Goal: Check status: Check status

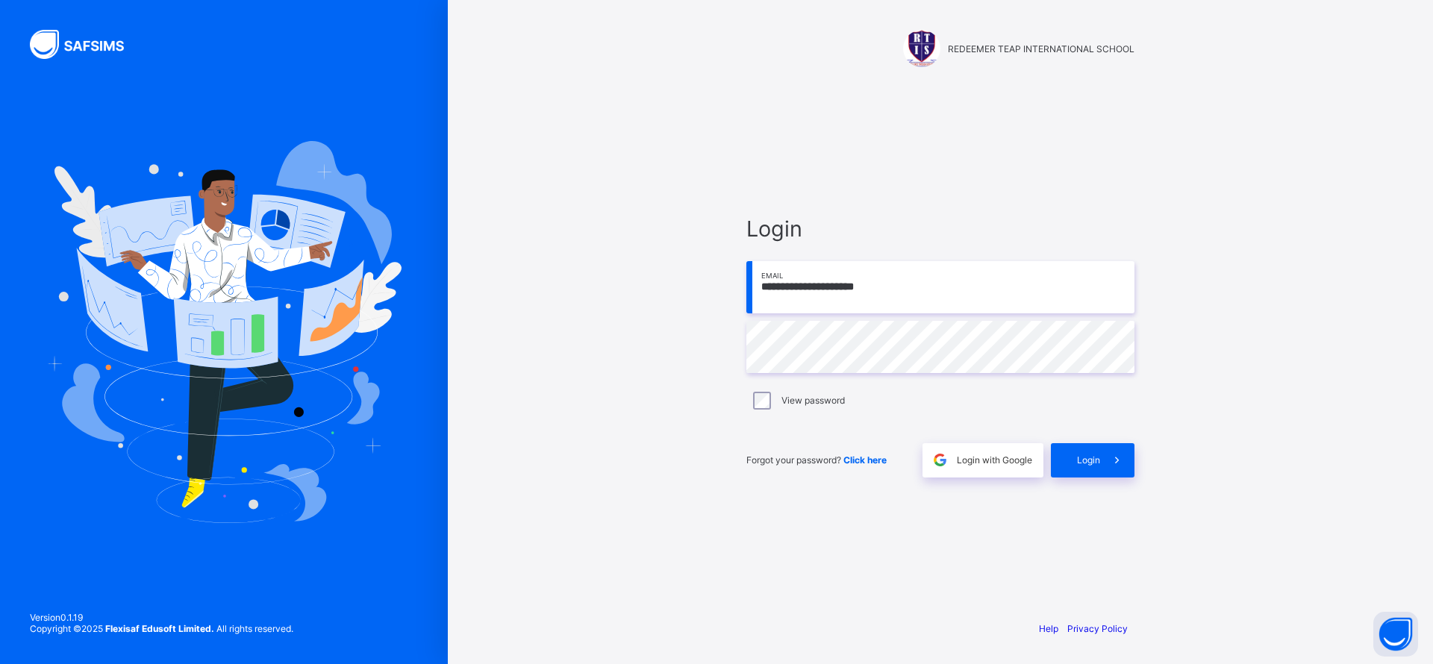
type input "**********"
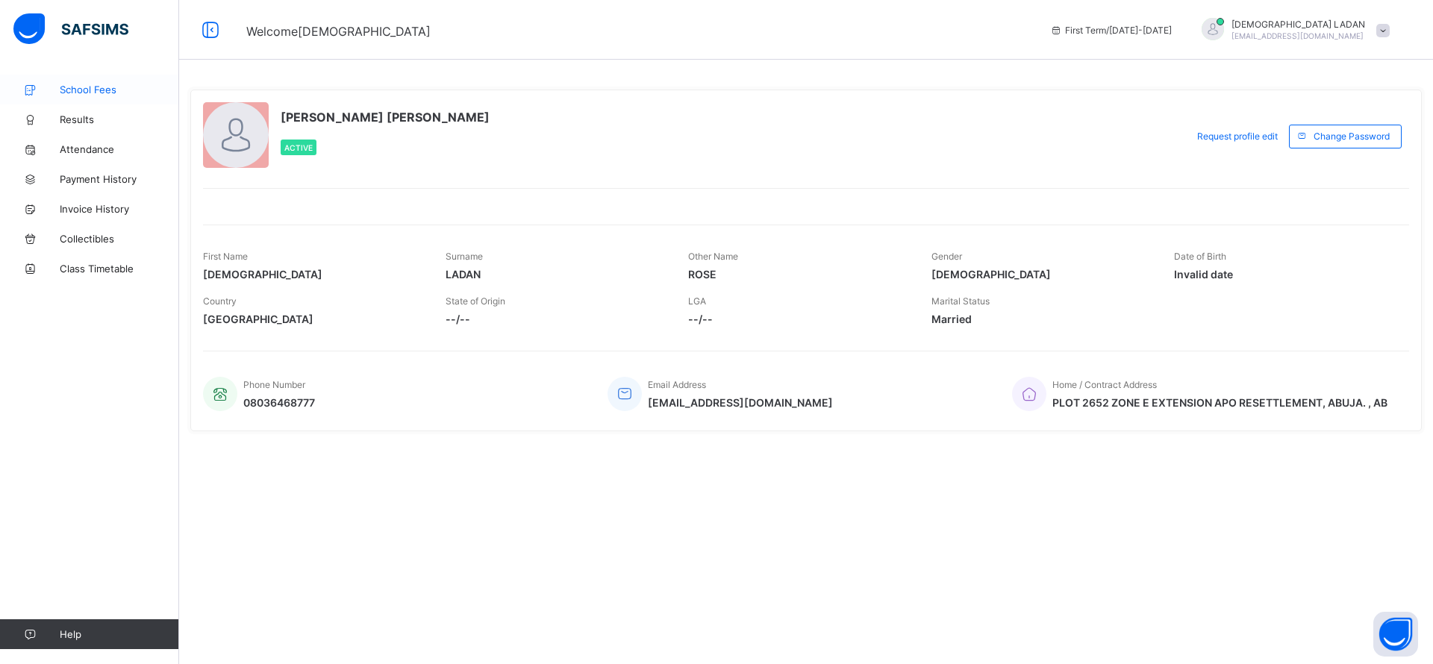
click at [90, 86] on span "School Fees" at bounding box center [119, 90] width 119 height 12
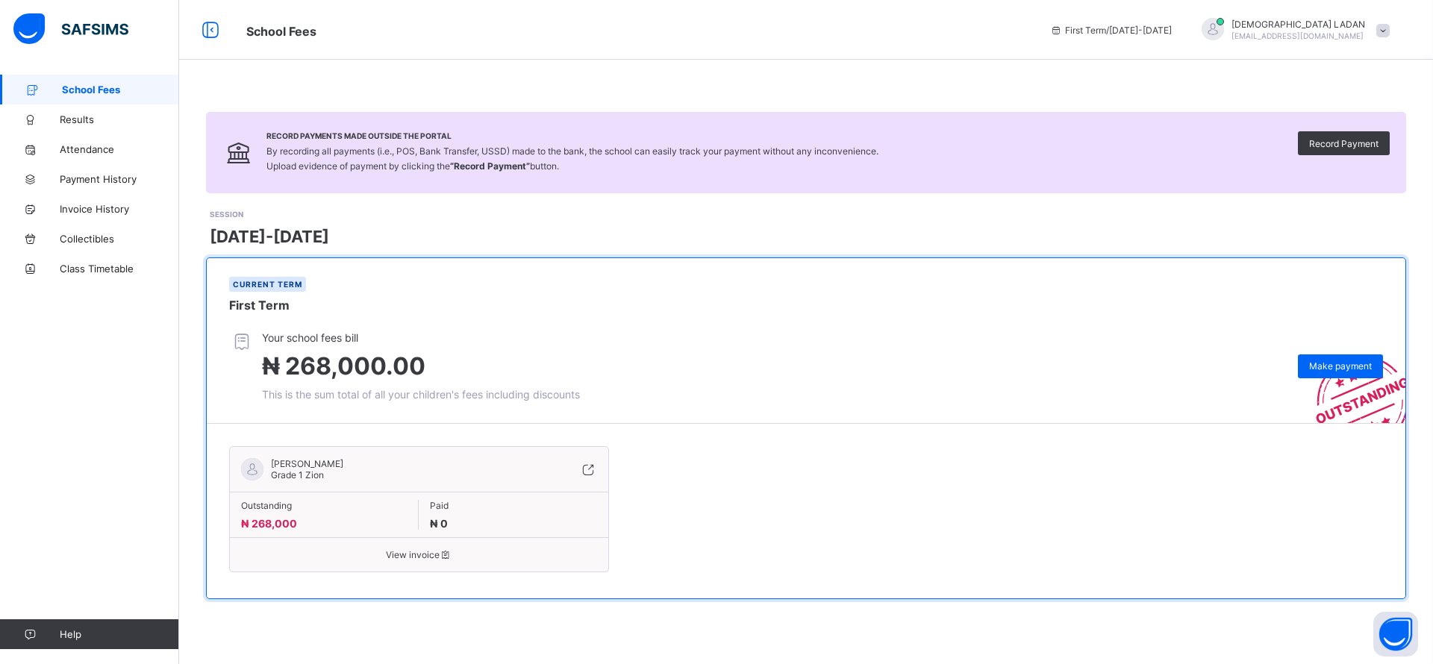
click at [438, 558] on span "View invoice" at bounding box center [419, 554] width 356 height 11
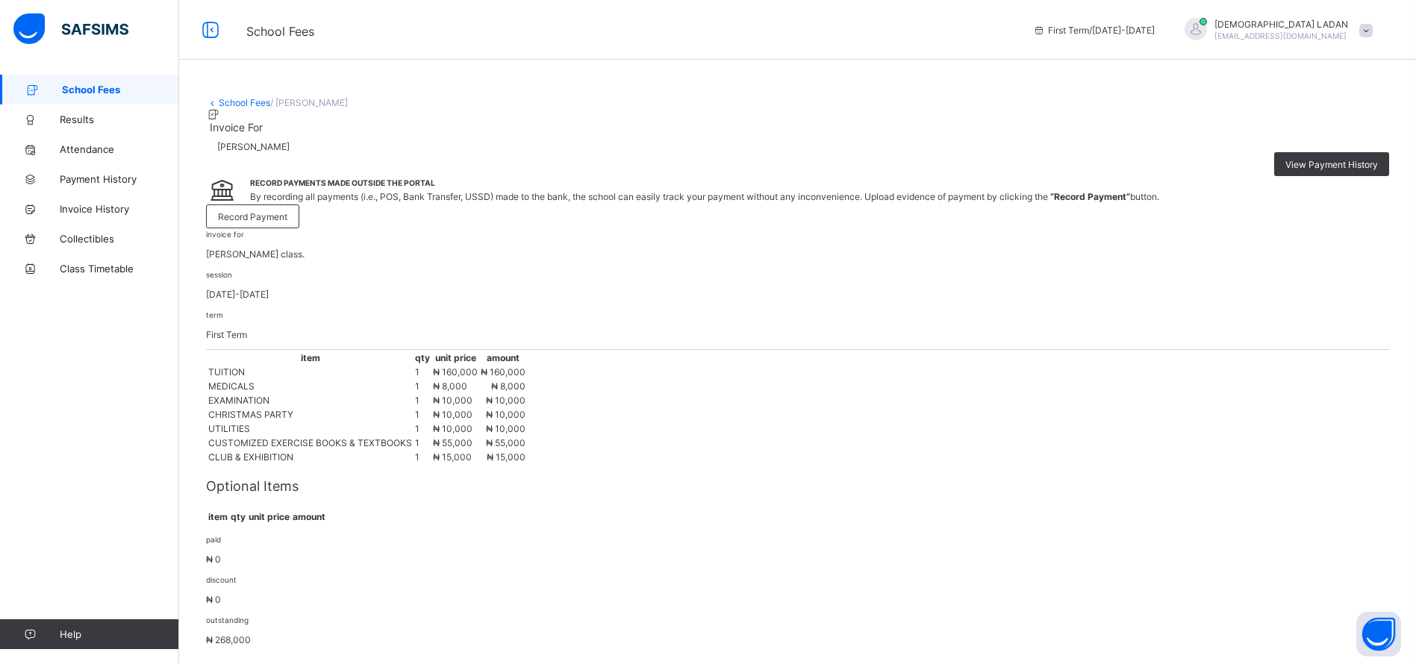
click at [1373, 34] on span at bounding box center [1365, 30] width 13 height 13
click at [775, 110] on div "School Fees / [PERSON_NAME] Invoice For [PERSON_NAME] View Payment History Reco…" at bounding box center [797, 578] width 1237 height 1007
click at [69, 119] on span "Results" at bounding box center [119, 119] width 119 height 12
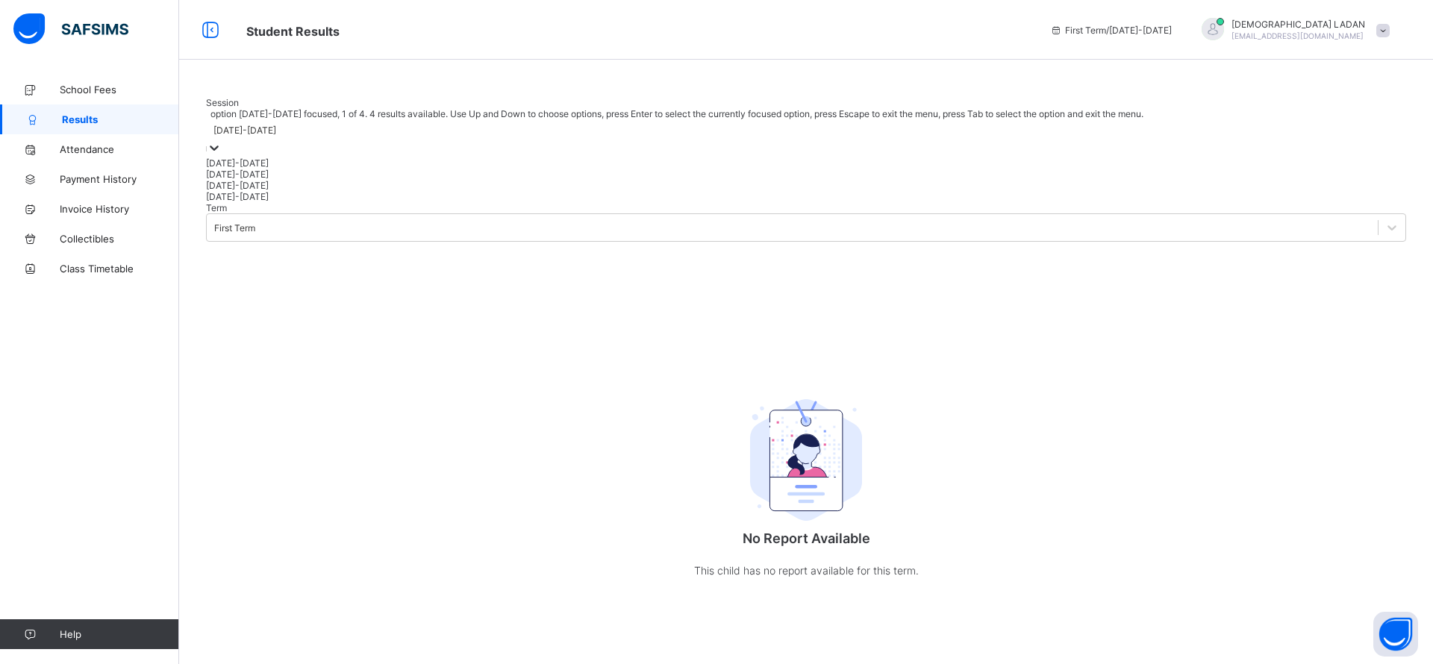
click at [231, 140] on div "[DATE]-[DATE]" at bounding box center [806, 129] width 1200 height 21
click at [245, 180] on div "[DATE]-[DATE]" at bounding box center [806, 174] width 1200 height 11
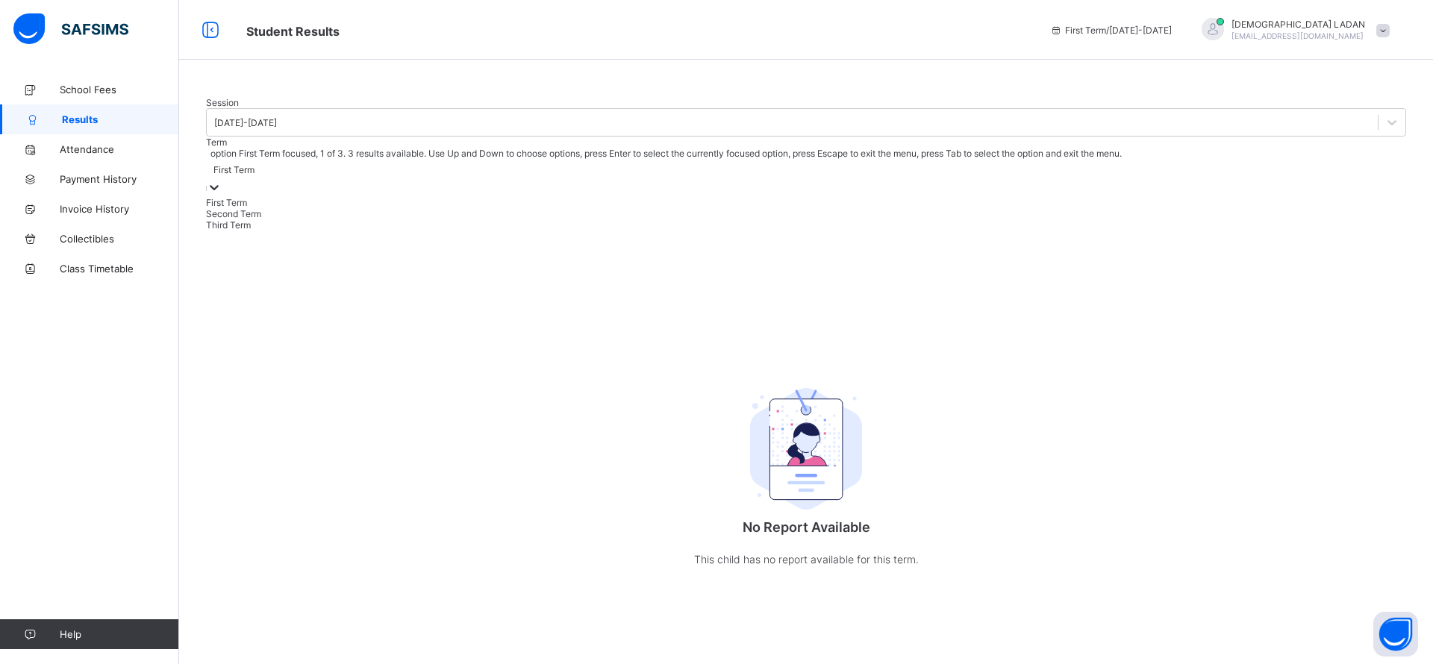
click at [404, 180] on div "First Term" at bounding box center [806, 169] width 1200 height 21
click at [407, 231] on div "Third Term" at bounding box center [806, 224] width 1200 height 11
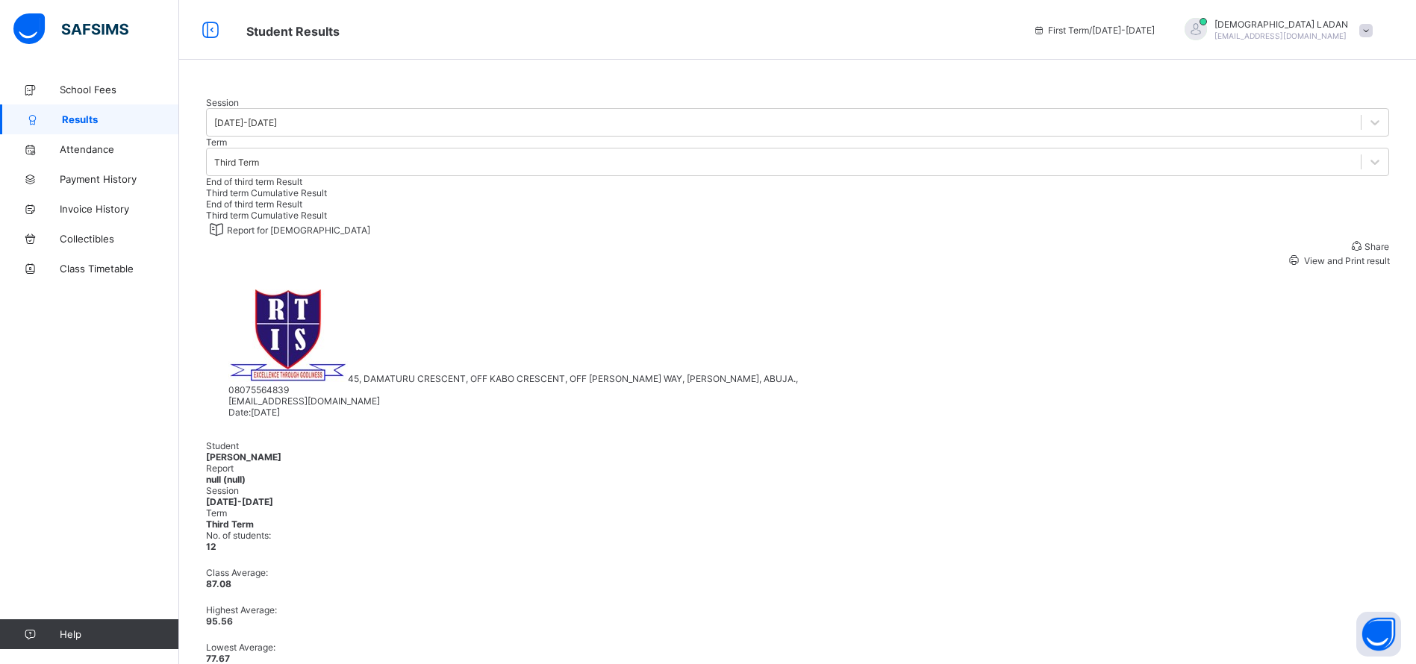
click at [1302, 266] on span "View and Print result" at bounding box center [1346, 260] width 88 height 11
